Goal: Task Accomplishment & Management: Use online tool/utility

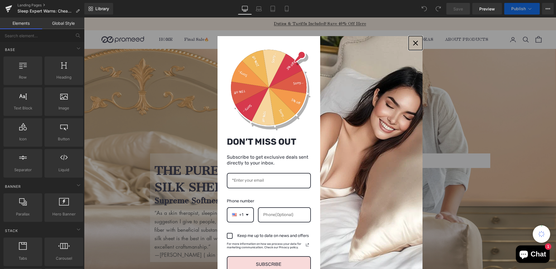
click at [411, 44] on div "Close" at bounding box center [415, 42] width 9 height 9
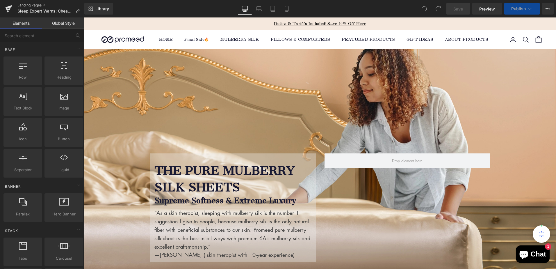
click at [25, 5] on link "Landing Pages" at bounding box center [50, 5] width 67 height 5
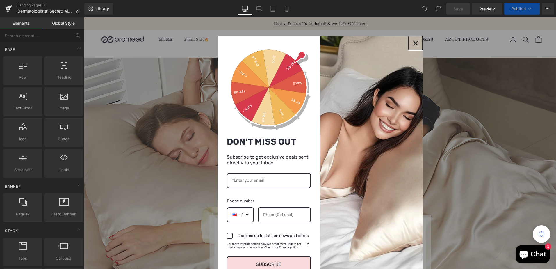
click at [413, 41] on icon "close icon" at bounding box center [415, 43] width 5 height 5
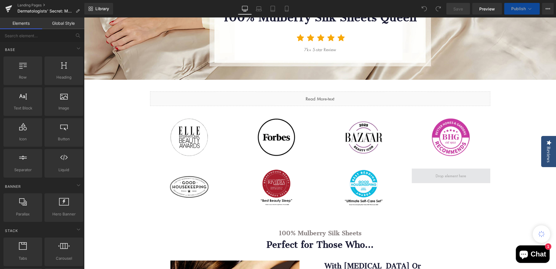
scroll to position [233, 0]
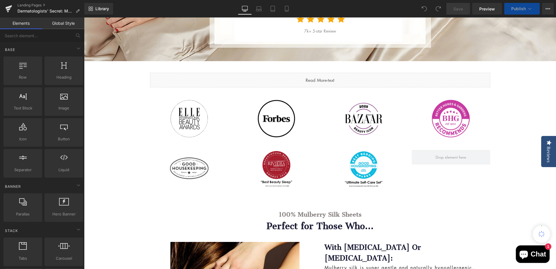
click at [153, 99] on div "Image Image Image Image Row" at bounding box center [320, 115] width 349 height 51
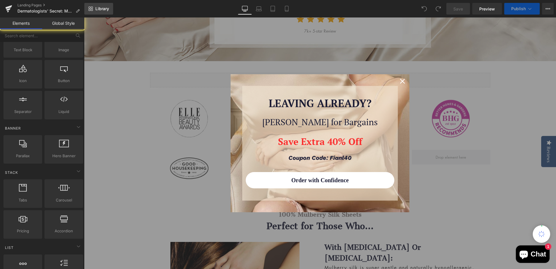
click at [104, 7] on span "Library" at bounding box center [102, 8] width 14 height 5
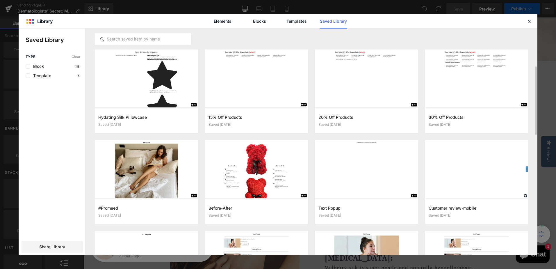
scroll to position [29, 0]
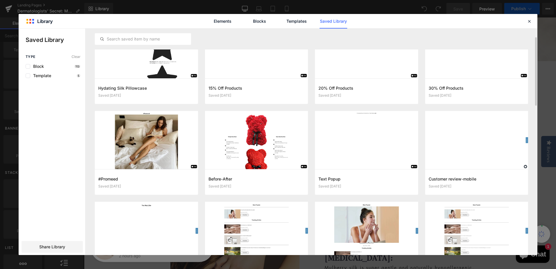
click at [533, 23] on div "Elements Blocks Templates Saved Library" at bounding box center [278, 21] width 519 height 14
click at [529, 22] on icon at bounding box center [529, 21] width 5 height 5
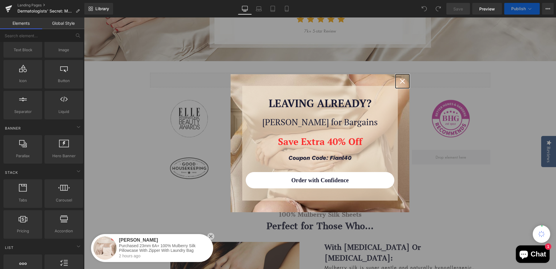
click at [400, 80] on icon "close icon" at bounding box center [402, 81] width 5 height 5
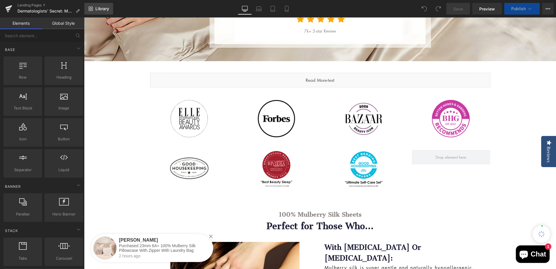
click at [99, 6] on span "Library" at bounding box center [102, 8] width 14 height 5
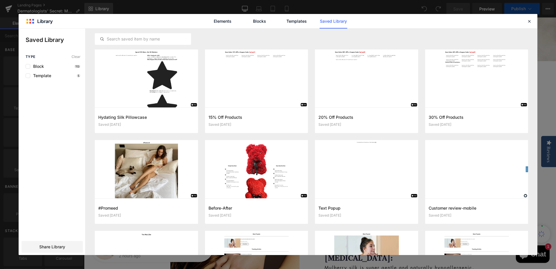
click at [529, 22] on icon at bounding box center [529, 21] width 5 height 5
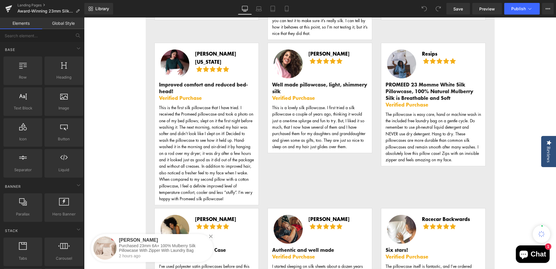
scroll to position [2327, 0]
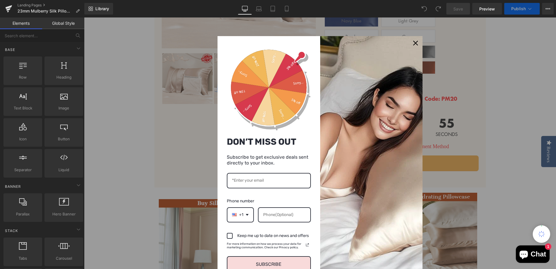
scroll to position [698, 0]
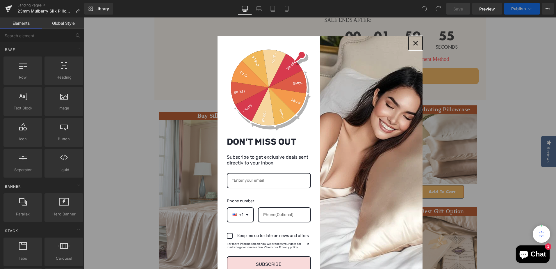
click at [413, 41] on icon "close icon" at bounding box center [415, 43] width 5 height 5
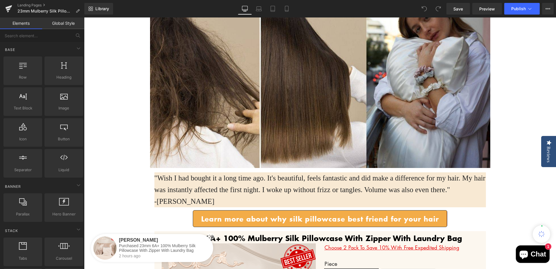
scroll to position [0, 0]
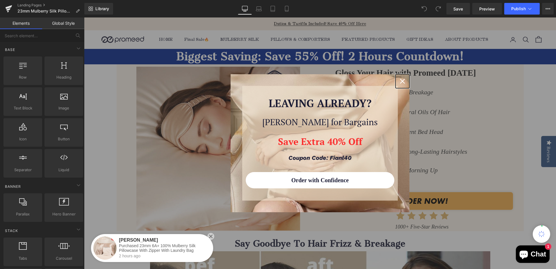
click at [400, 82] on icon "close icon" at bounding box center [402, 81] width 5 height 5
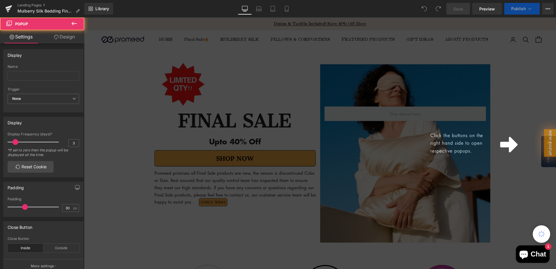
click at [513, 99] on div "Click the buttons on the right hand side to open respective popups." at bounding box center [320, 142] width 472 height 251
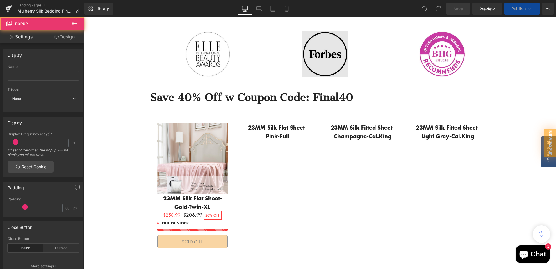
scroll to position [145, 0]
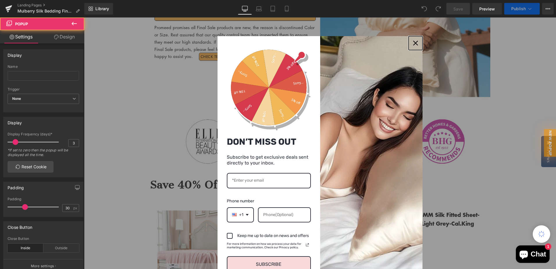
click at [413, 44] on icon "close icon" at bounding box center [415, 43] width 5 height 5
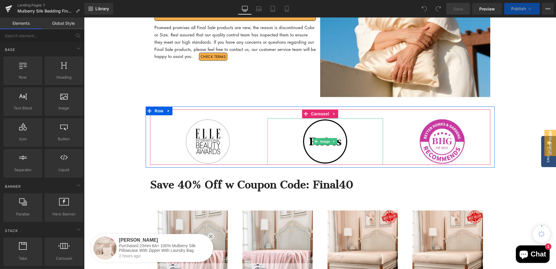
click at [379, 134] on div at bounding box center [325, 141] width 116 height 46
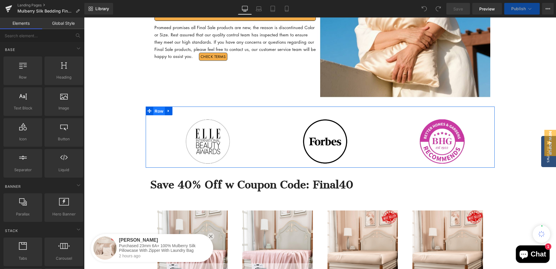
click at [156, 111] on span "Row" at bounding box center [159, 111] width 12 height 9
click at [167, 113] on link at bounding box center [169, 110] width 8 height 9
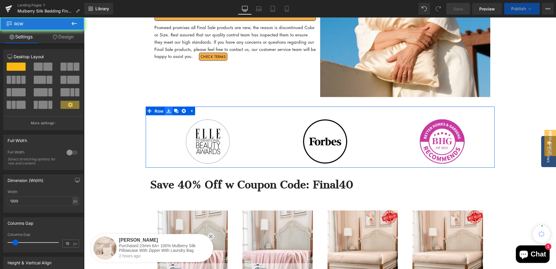
click at [167, 109] on icon at bounding box center [169, 111] width 4 height 4
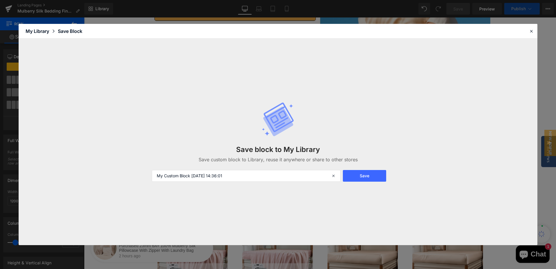
click at [243, 176] on input "My Custom Block 2025-08-19 14:36:01" at bounding box center [246, 176] width 189 height 12
drag, startPoint x: 214, startPoint y: 178, endPoint x: 120, endPoint y: 172, distance: 95.0
click at [120, 172] on div "Save block to My Library Save custom block to Library, reuse it anywhere or sha…" at bounding box center [278, 141] width 519 height 207
type input "a"
drag, startPoint x: 192, startPoint y: 177, endPoint x: 182, endPoint y: 173, distance: 10.6
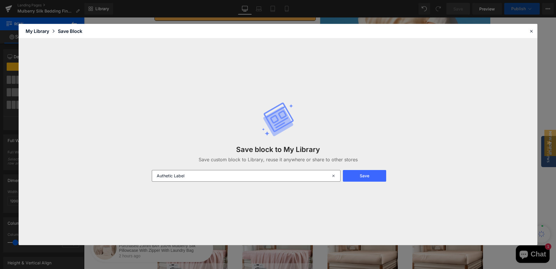
click at [141, 174] on div "Save block to My Library Save custom block to Library, reuse it anywhere or sha…" at bounding box center [278, 141] width 519 height 207
click at [172, 176] on input "Authetic Label" at bounding box center [246, 176] width 189 height 12
drag, startPoint x: 166, startPoint y: 175, endPoint x: 172, endPoint y: 175, distance: 5.8
click at [172, 175] on input "Authetic Label" at bounding box center [246, 176] width 189 height 12
click at [218, 165] on div "Save block to My Library Save custom block to Library, reuse it anywhere or sha…" at bounding box center [277, 141] width 259 height 103
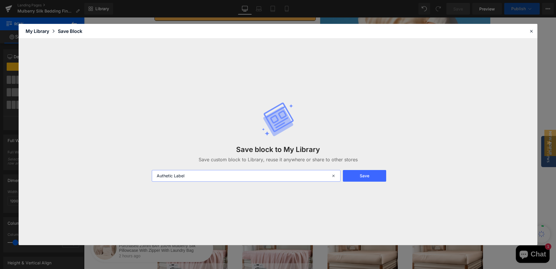
click at [198, 181] on input "Authetic Label" at bounding box center [246, 176] width 189 height 12
click at [115, 172] on div "Save block to My Library Save custom block to Library, reuse it anywhere or sha…" at bounding box center [278, 141] width 519 height 207
paste input "oritative certification l"
click at [184, 176] on input "Authoritative certification label" at bounding box center [246, 176] width 189 height 12
click at [209, 176] on input "Authoritative Certification label" at bounding box center [246, 176] width 189 height 12
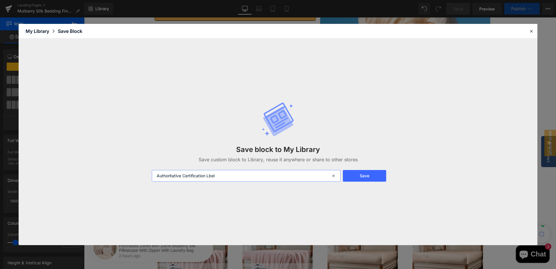
click at [228, 174] on input "Authoritative Certification Lbel" at bounding box center [246, 176] width 189 height 12
click at [209, 177] on input "Authoritative Certification Lbel" at bounding box center [246, 176] width 189 height 12
click at [235, 177] on input "Authoritative Certification Label" at bounding box center [246, 176] width 189 height 12
type input "Authoritative Certification Label"
click at [358, 173] on button "Save" at bounding box center [364, 176] width 43 height 12
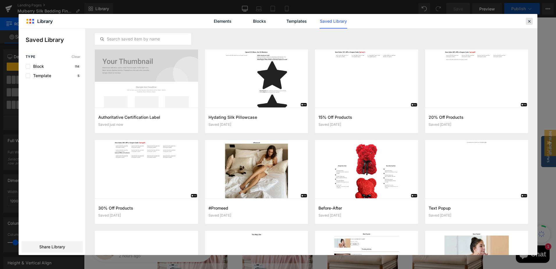
click at [530, 22] on icon at bounding box center [529, 21] width 5 height 5
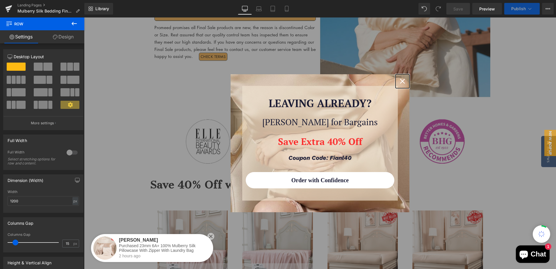
click at [400, 82] on icon "close icon" at bounding box center [402, 81] width 5 height 5
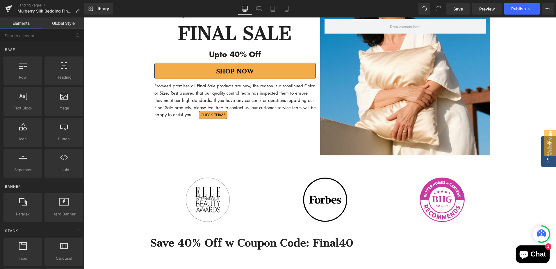
scroll to position [204, 0]
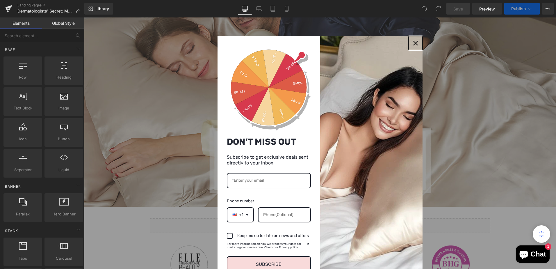
click at [413, 42] on icon "close icon" at bounding box center [415, 43] width 5 height 5
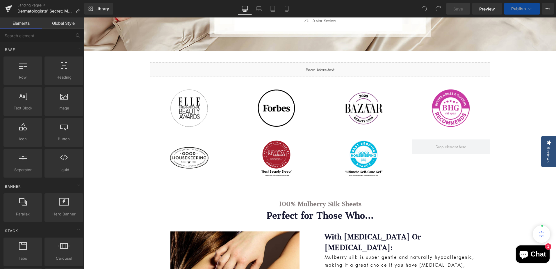
scroll to position [262, 0]
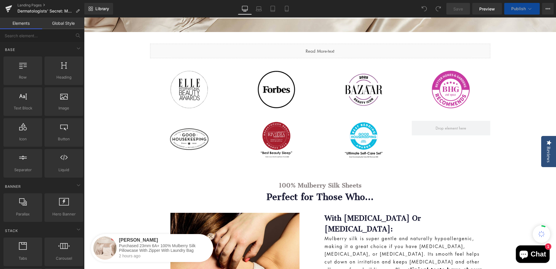
click at [210, 235] on icon at bounding box center [210, 236] width 7 height 7
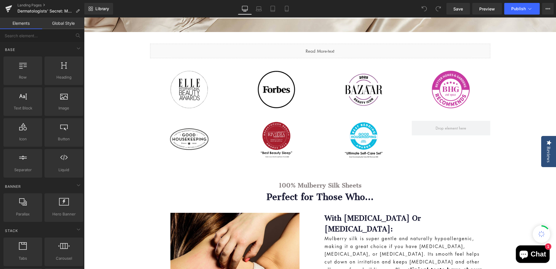
click at [162, 115] on div "Image Image Image Row" at bounding box center [320, 137] width 349 height 51
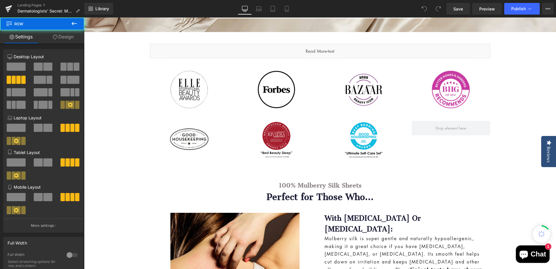
click at [161, 119] on div "Image Image Image Row" at bounding box center [320, 137] width 349 height 51
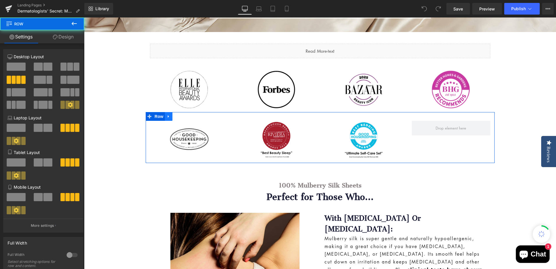
click at [167, 115] on icon at bounding box center [169, 116] width 4 height 4
click at [182, 115] on icon at bounding box center [184, 116] width 4 height 4
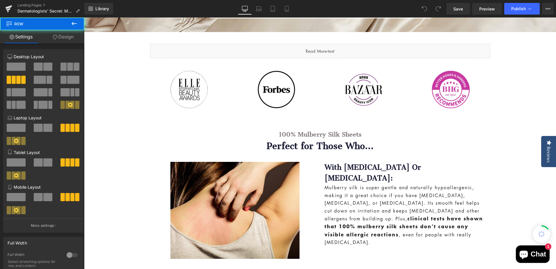
click at [156, 78] on div at bounding box center [189, 89] width 79 height 39
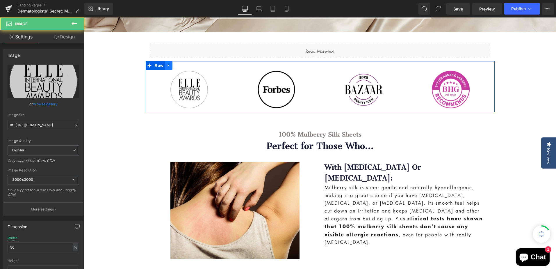
click at [168, 65] on icon at bounding box center [169, 65] width 4 height 4
click at [182, 65] on icon at bounding box center [184, 65] width 4 height 4
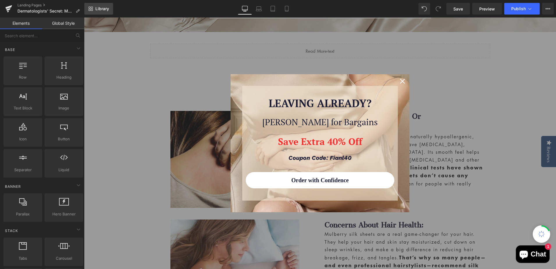
click at [105, 9] on span "Library" at bounding box center [102, 8] width 14 height 5
click at [402, 82] on icon "close icon" at bounding box center [402, 81] width 5 height 5
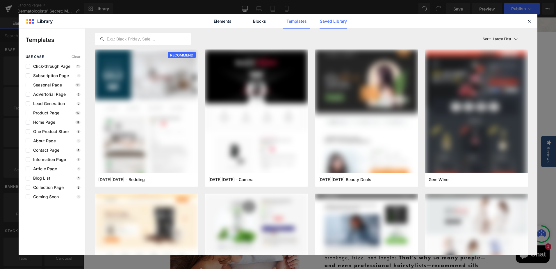
click at [339, 21] on link "Saved Library" at bounding box center [334, 21] width 28 height 15
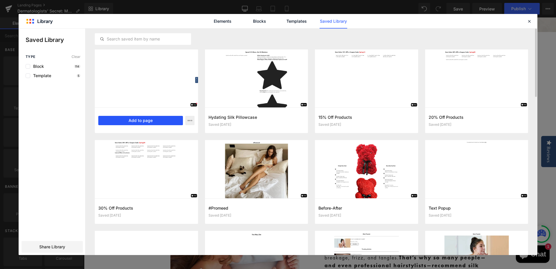
click at [147, 119] on button "Add to page" at bounding box center [140, 120] width 85 height 9
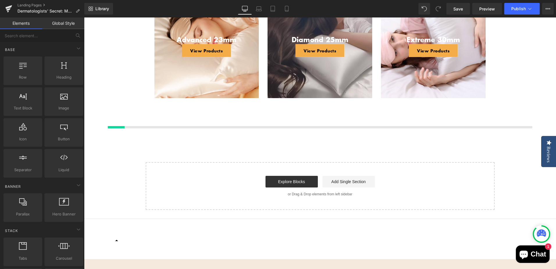
scroll to position [2880, 0]
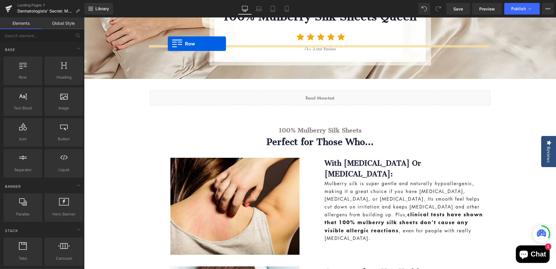
scroll to position [192, 0]
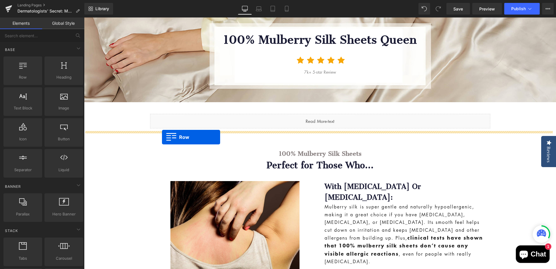
drag, startPoint x: 146, startPoint y: 168, endPoint x: 162, endPoint y: 137, distance: 35.0
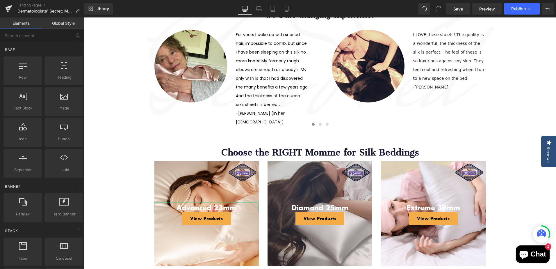
scroll to position [2781, 0]
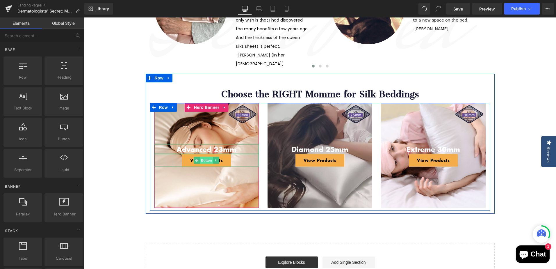
click at [200, 157] on span "Button" at bounding box center [206, 160] width 13 height 7
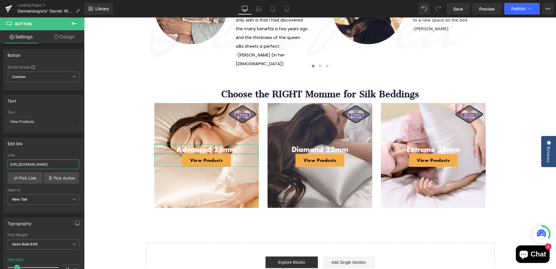
scroll to position [0, 24]
drag, startPoint x: 129, startPoint y: 181, endPoint x: 107, endPoint y: 166, distance: 26.1
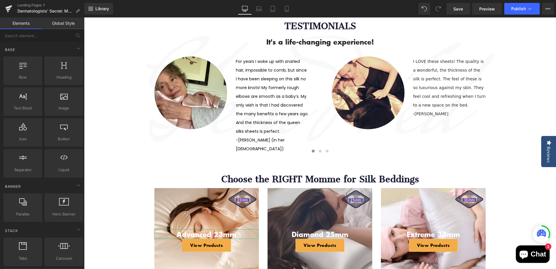
scroll to position [2664, 0]
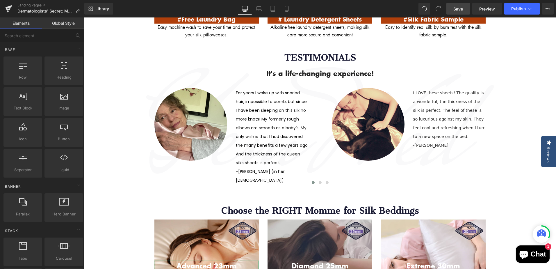
click at [463, 7] on span "Save" at bounding box center [459, 9] width 10 height 6
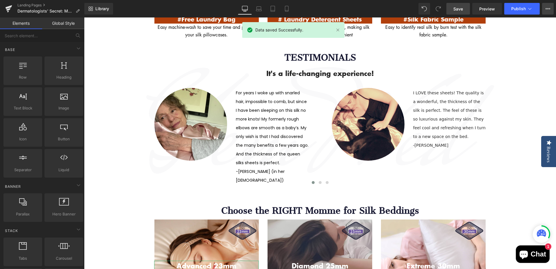
click at [551, 10] on button "View Live Page View with current Template Save Template to Library Schedule Pub…" at bounding box center [548, 9] width 12 height 12
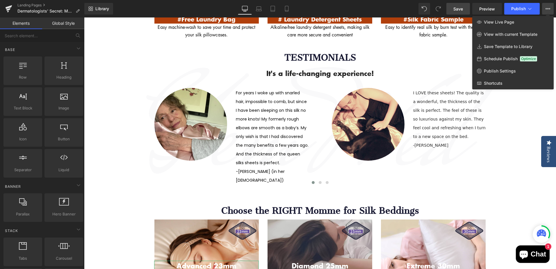
click at [519, 98] on div at bounding box center [320, 142] width 472 height 251
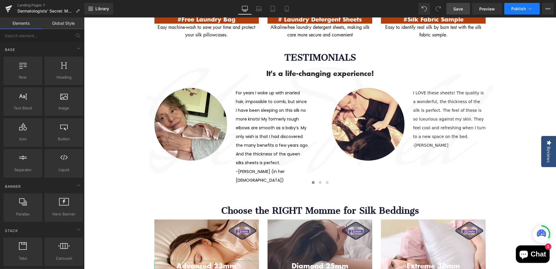
click at [520, 9] on span "Publish" at bounding box center [518, 8] width 15 height 5
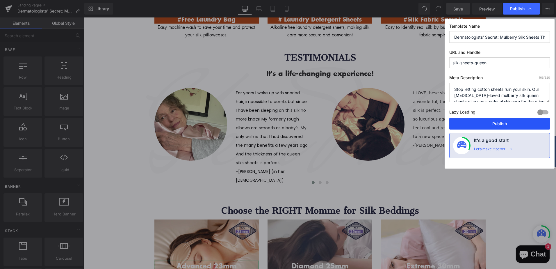
click at [515, 127] on button "Publish" at bounding box center [499, 124] width 101 height 12
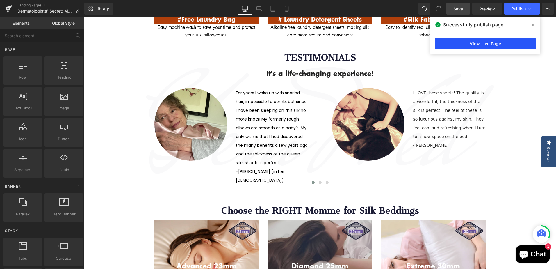
click at [499, 45] on link "View Live Page" at bounding box center [485, 44] width 101 height 12
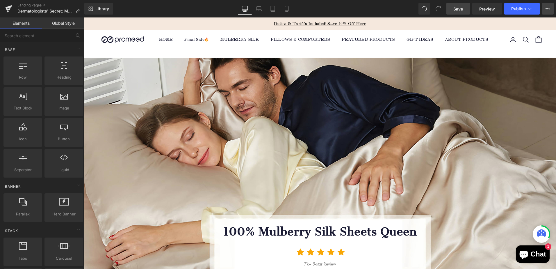
click at [550, 10] on icon at bounding box center [548, 8] width 5 height 5
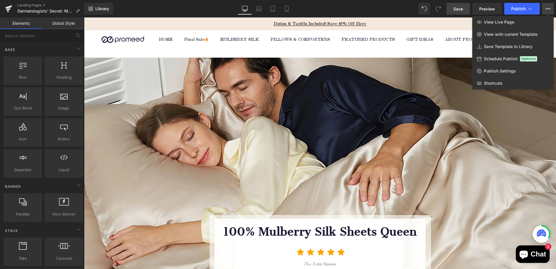
click at [550, 10] on icon at bounding box center [548, 8] width 5 height 5
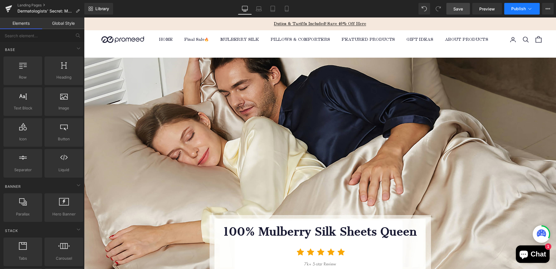
click at [531, 10] on icon at bounding box center [530, 9] width 6 height 6
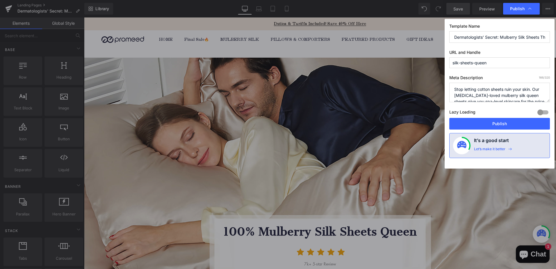
click at [531, 10] on icon at bounding box center [530, 9] width 6 height 6
